Goal: Navigation & Orientation: Go to known website

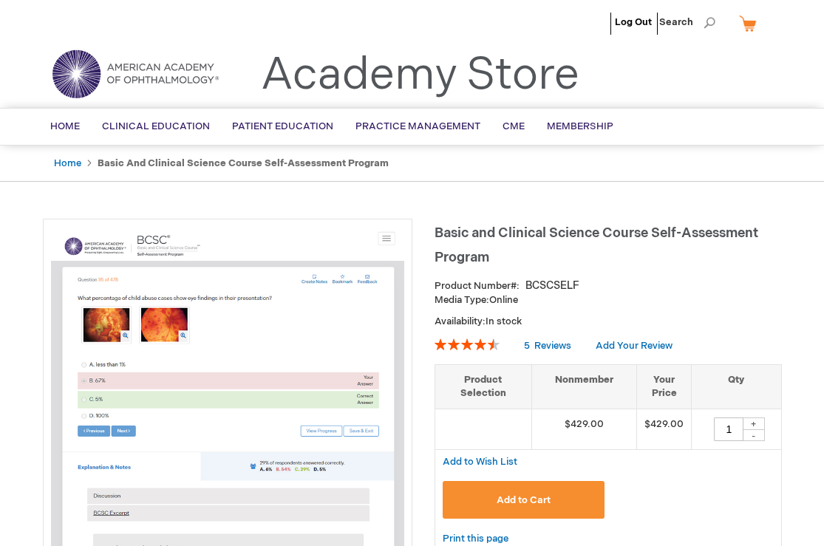
click at [753, 26] on link "My Cart" at bounding box center [753, 23] width 35 height 26
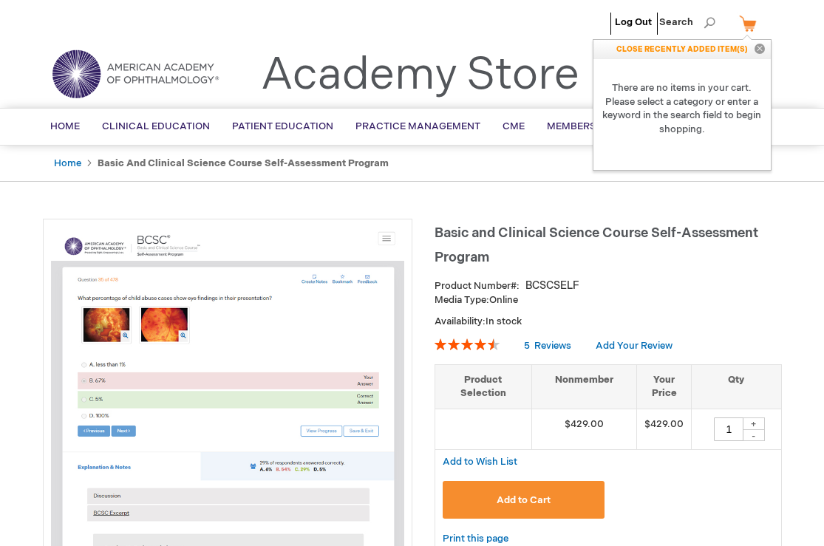
click at [753, 26] on link "My Cart" at bounding box center [753, 23] width 35 height 26
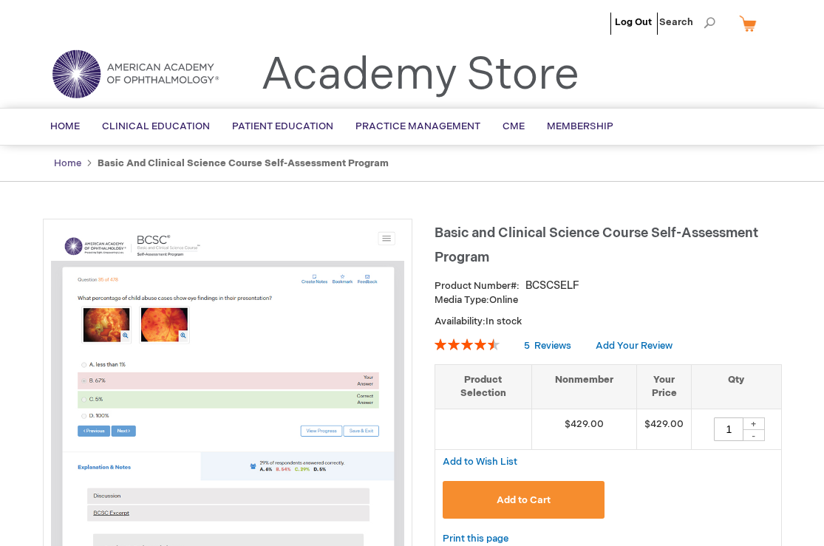
click at [65, 166] on link "Home" at bounding box center [67, 163] width 27 height 12
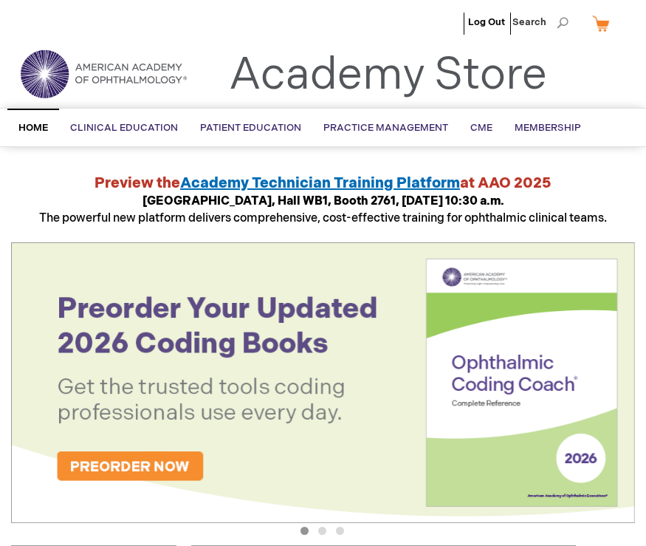
click at [456, 62] on link "Academy Store" at bounding box center [388, 75] width 318 height 53
click at [40, 75] on img at bounding box center [103, 73] width 177 height 53
